Goal: Task Accomplishment & Management: Manage account settings

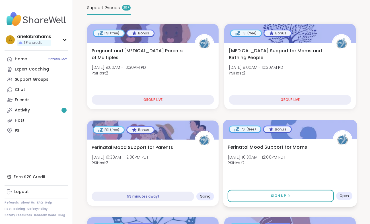
scroll to position [128, 0]
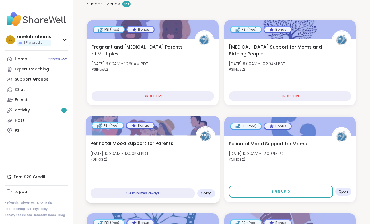
click at [196, 155] on div "Perinatal Mood Support for Parents Mon, Oct 13 | 10:30AM - 12:00PM PDT PSIHost2" at bounding box center [153, 153] width 125 height 26
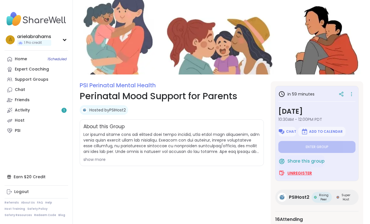
click at [307, 173] on span "Unregister" at bounding box center [299, 173] width 24 height 6
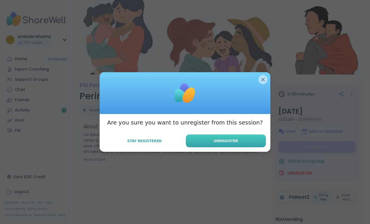
click at [227, 138] on button "Unregister" at bounding box center [226, 141] width 80 height 13
